Goal: Navigation & Orientation: Find specific page/section

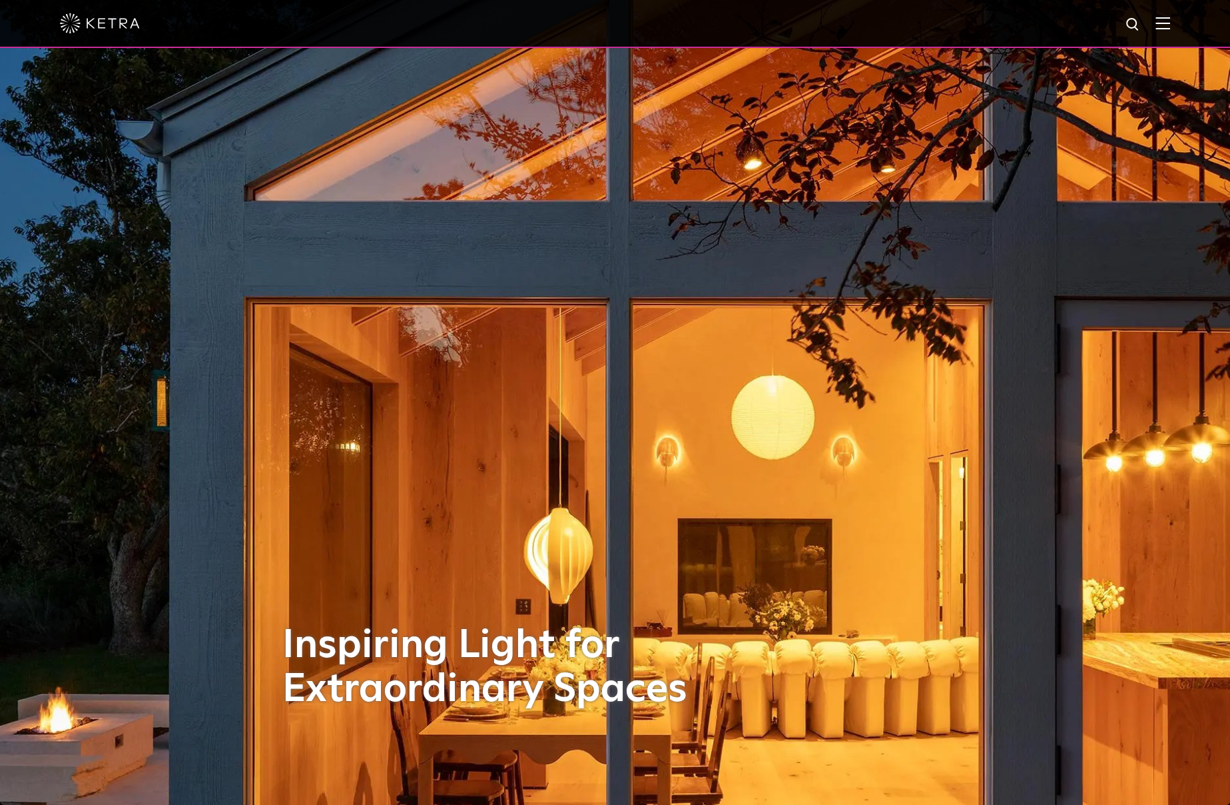
click at [1167, 27] on img at bounding box center [1163, 23] width 15 height 13
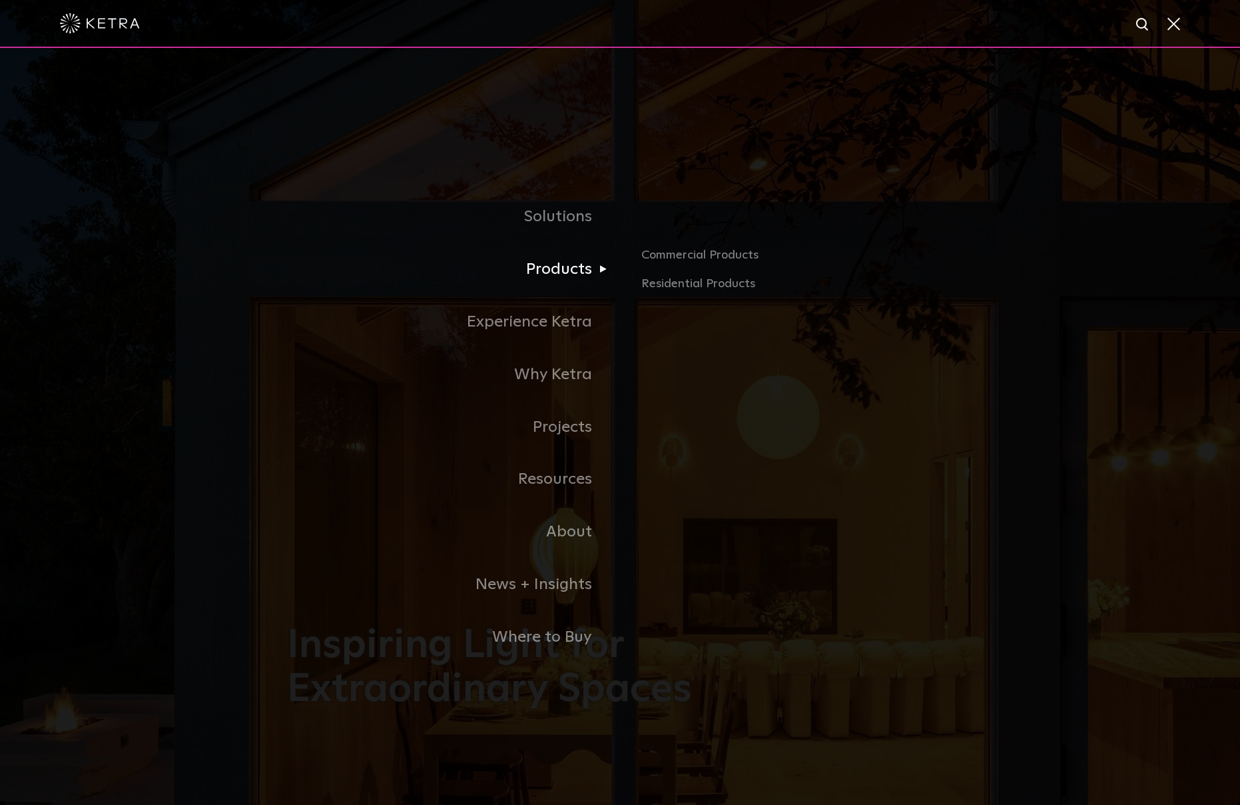
click at [550, 275] on link "Products" at bounding box center [453, 269] width 333 height 53
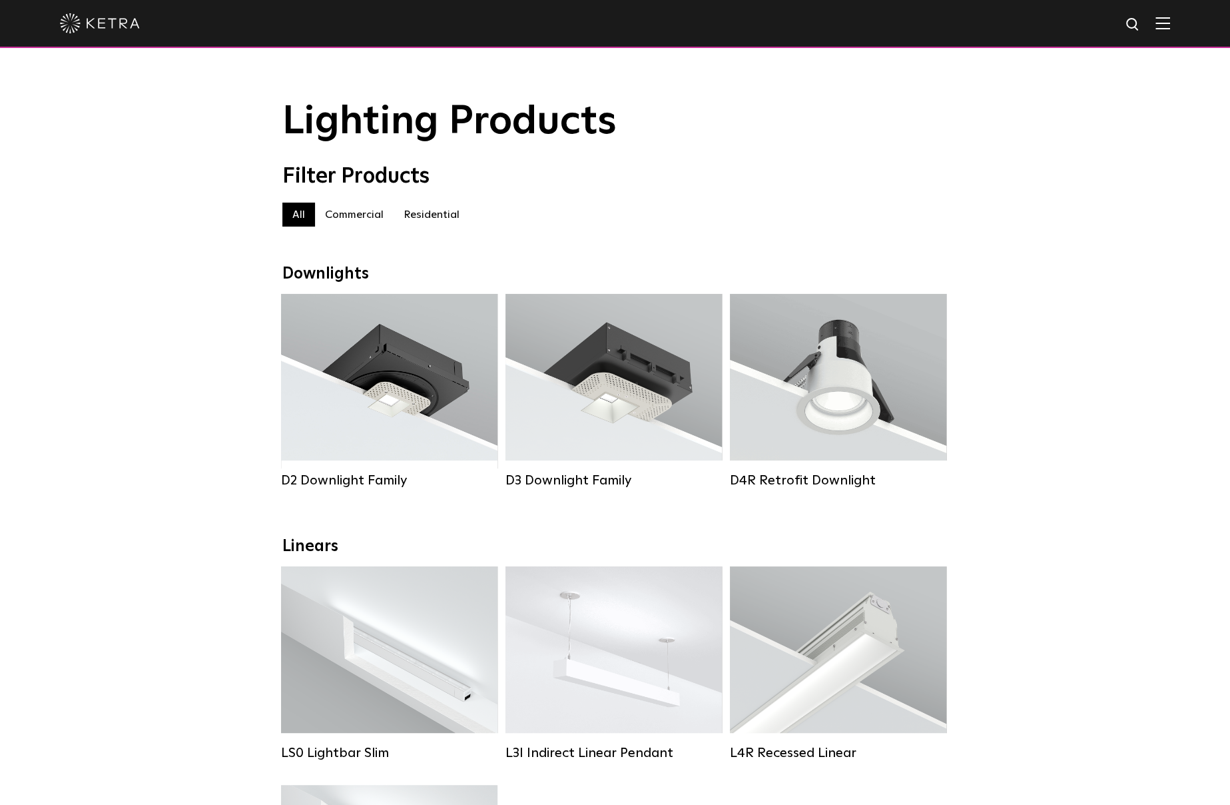
click at [118, 25] on img at bounding box center [100, 23] width 80 height 20
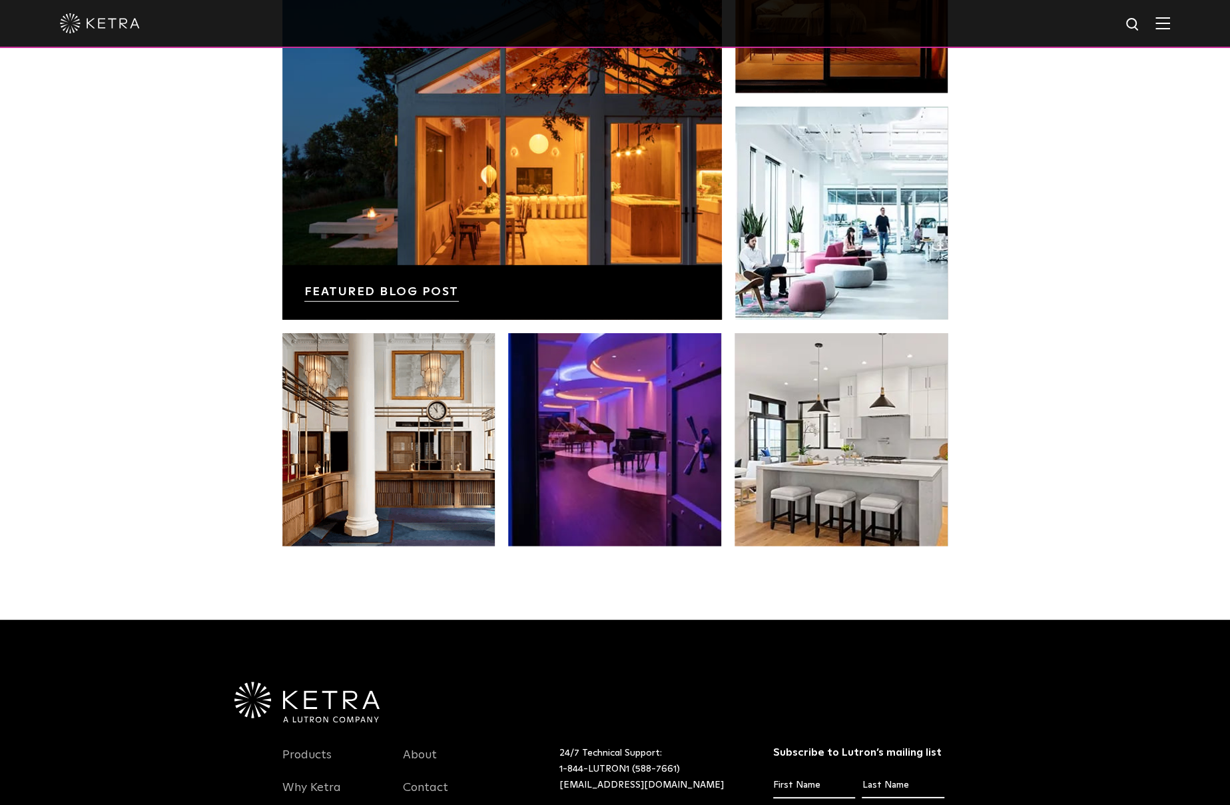
scroll to position [1735, 0]
